Goal: Go to known website: Go to known website

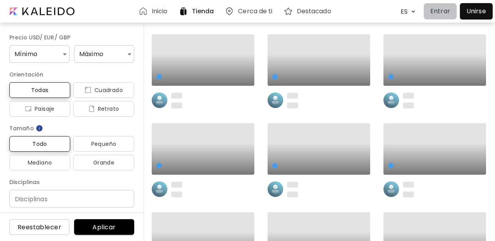
click at [441, 11] on p "Entrar" at bounding box center [440, 11] width 20 height 9
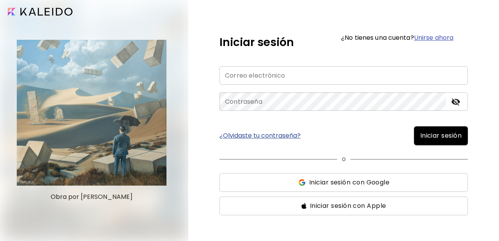
type input "**********"
click at [430, 130] on button "Iniciar sesión" at bounding box center [441, 135] width 54 height 19
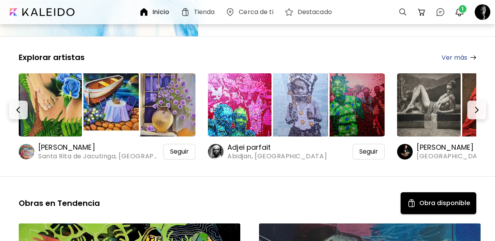
scroll to position [183, 0]
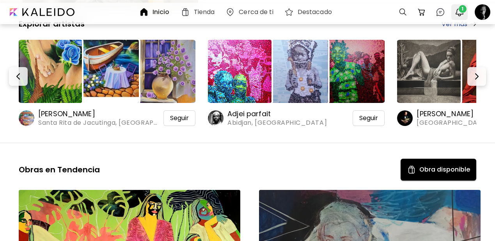
click at [459, 8] on span "1" at bounding box center [463, 9] width 8 height 8
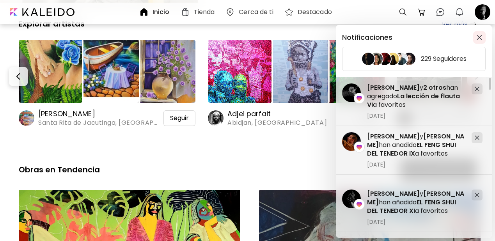
click at [478, 38] on img "button" at bounding box center [479, 37] width 5 height 5
